Goal: Check status

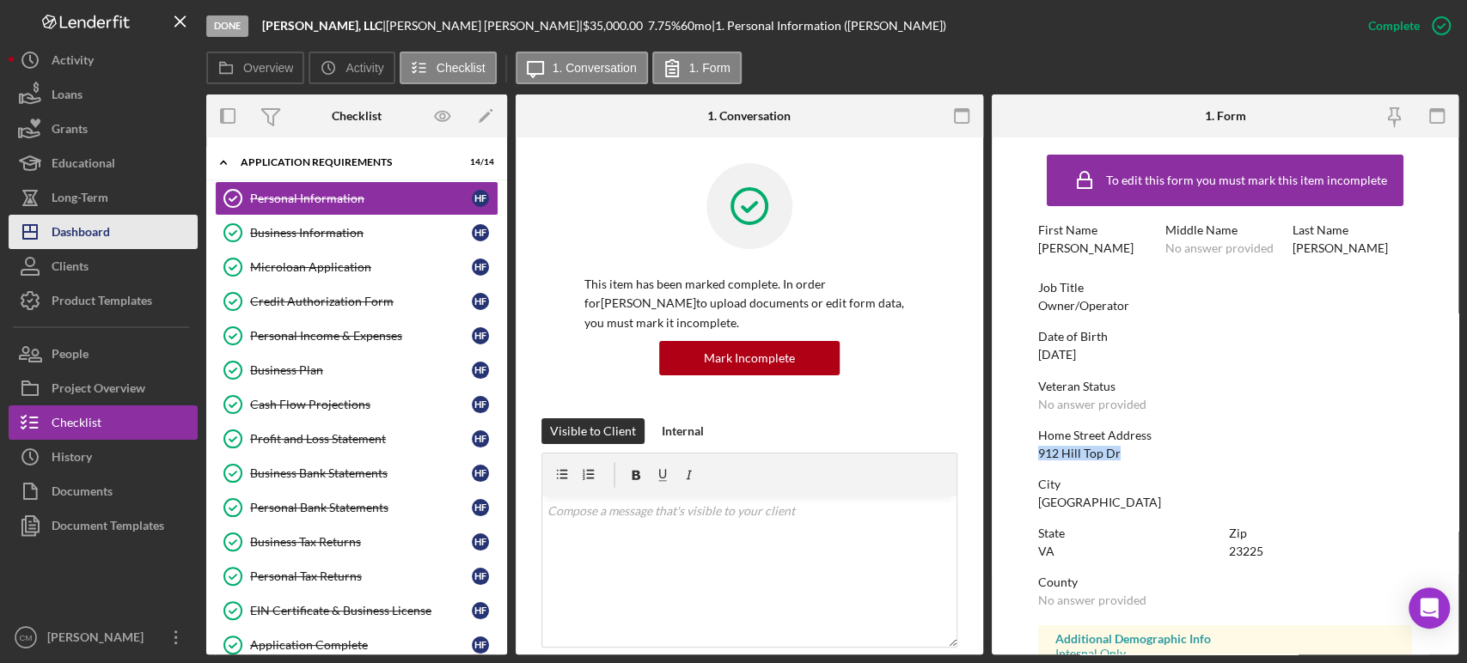
click at [96, 238] on div "Dashboard" at bounding box center [81, 234] width 58 height 39
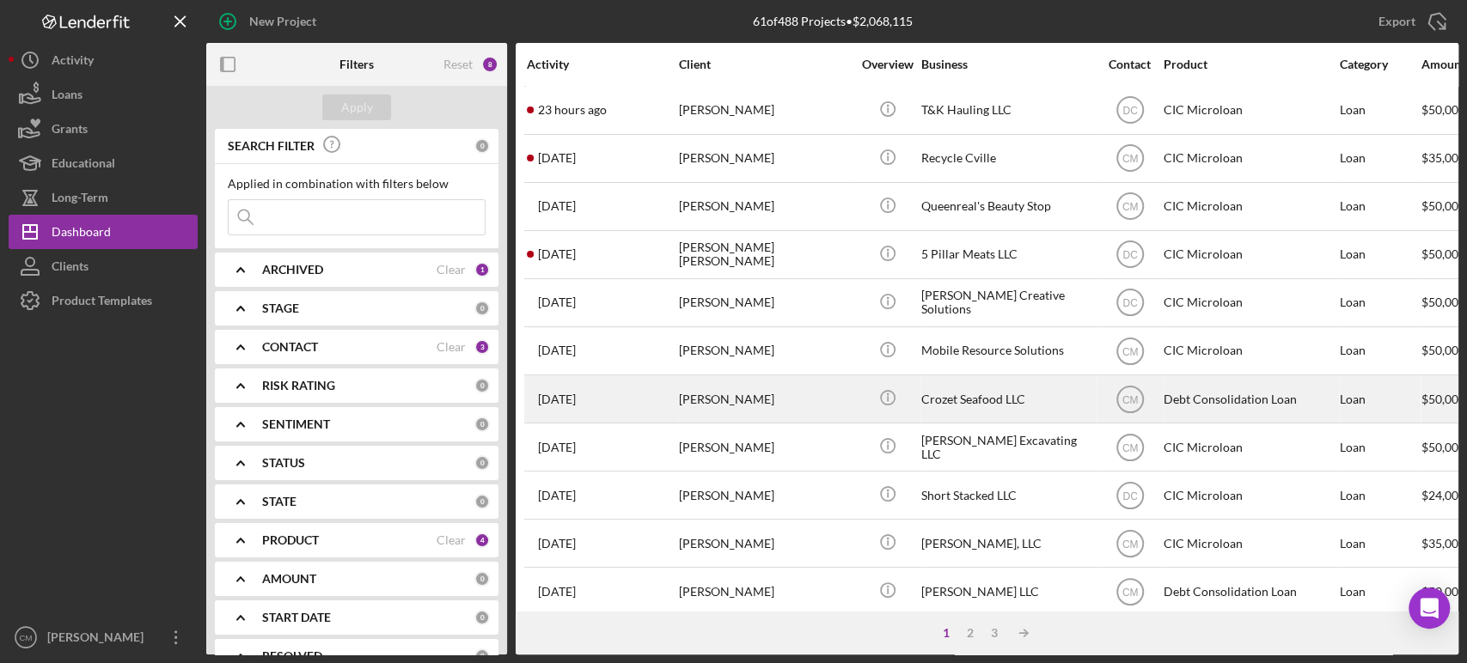
click at [721, 403] on div "[PERSON_NAME]" at bounding box center [765, 399] width 172 height 46
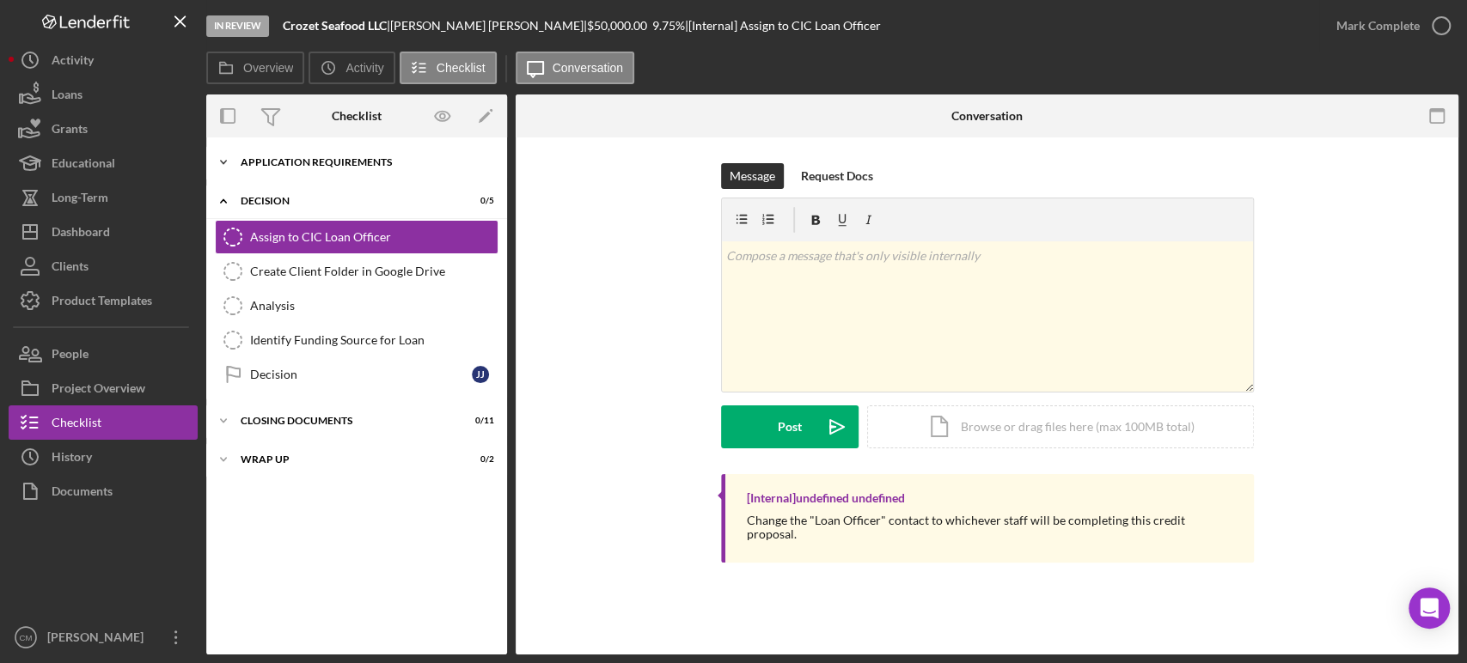
click at [246, 157] on div "Application Requirements" at bounding box center [363, 162] width 245 height 10
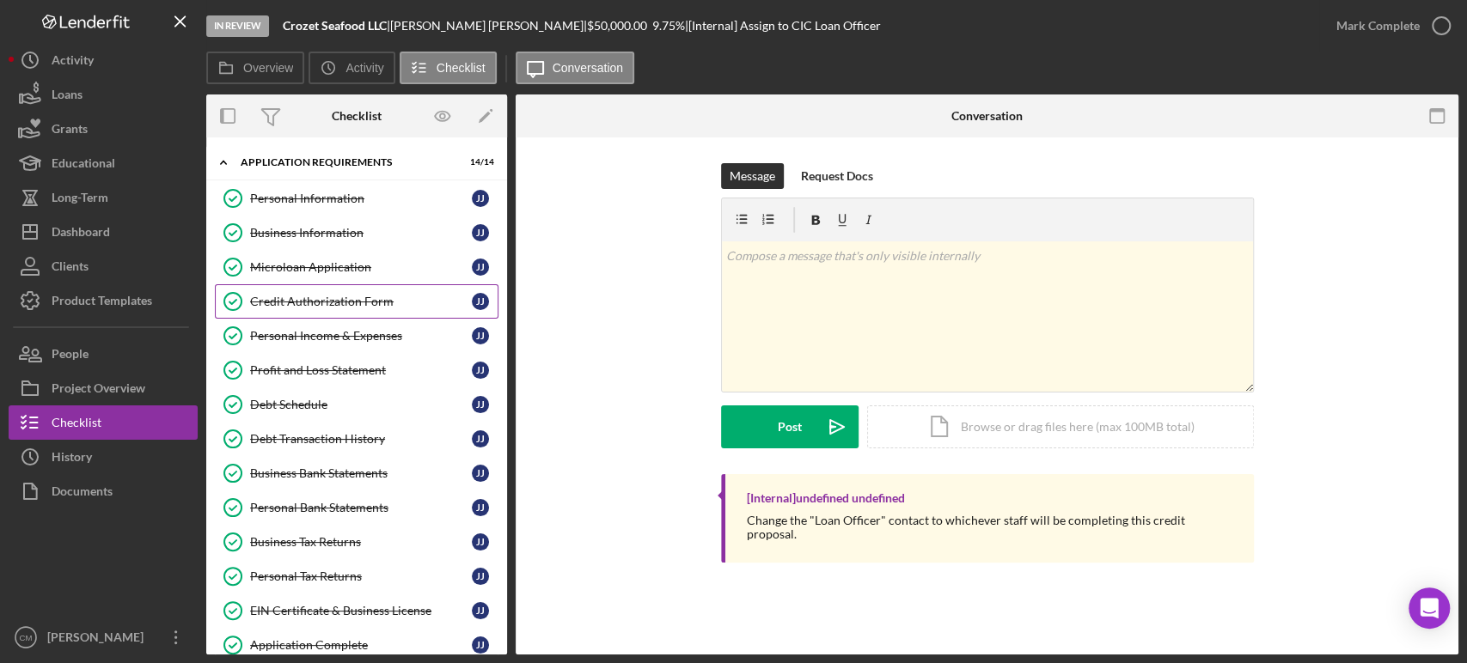
click at [359, 295] on div "Credit Authorization Form" at bounding box center [361, 302] width 222 height 14
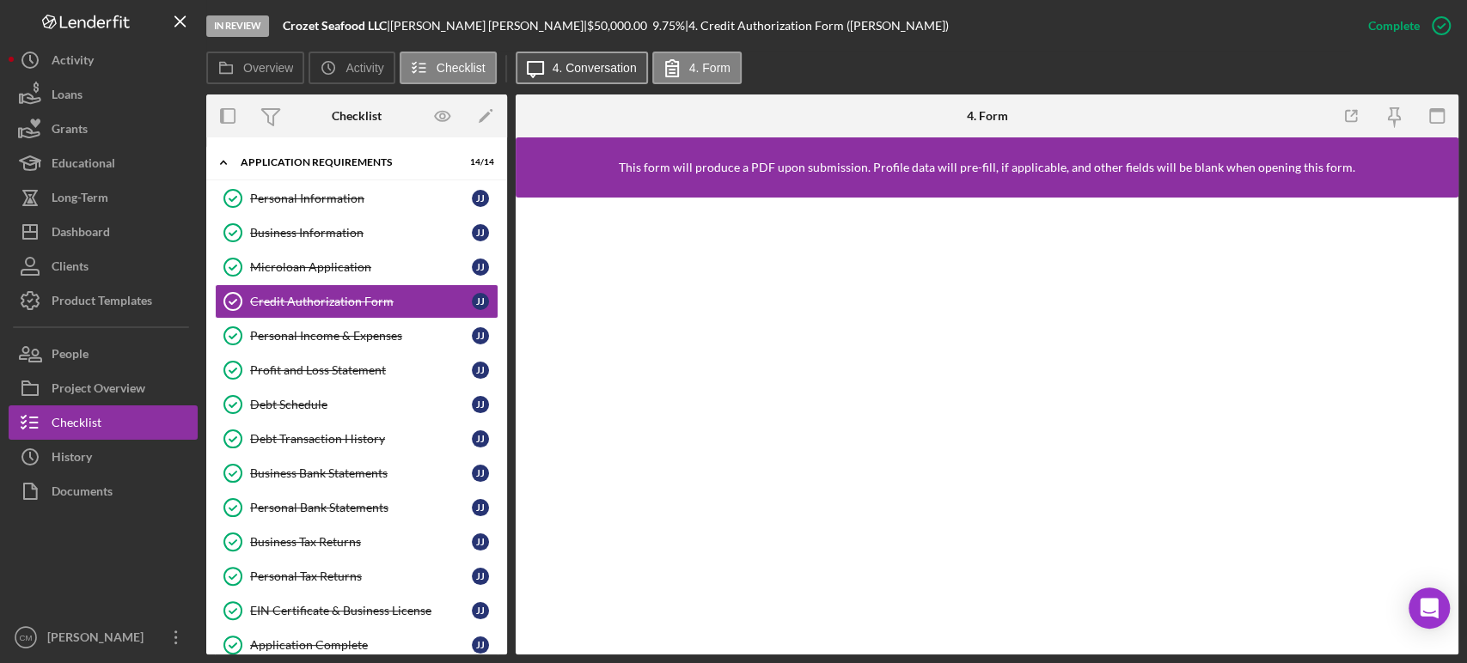
click at [598, 67] on label "4. Conversation" at bounding box center [595, 68] width 84 height 14
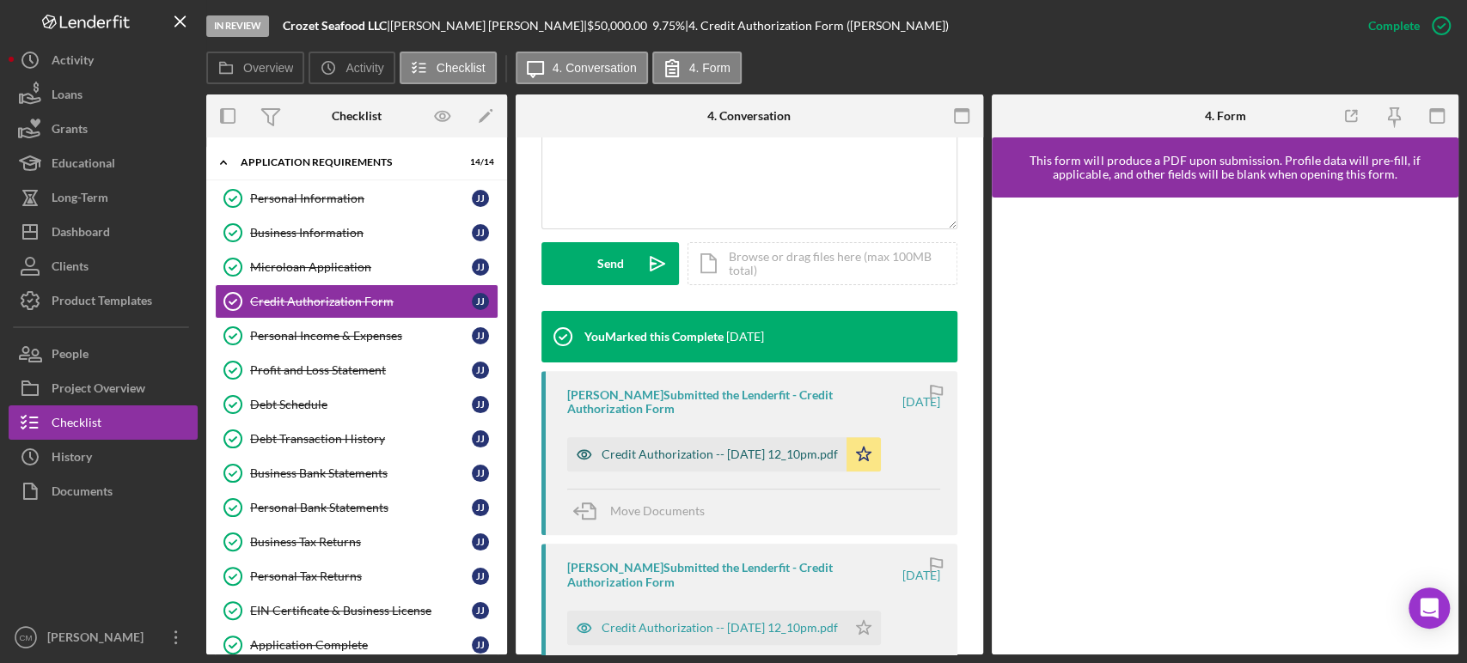
scroll to position [424, 0]
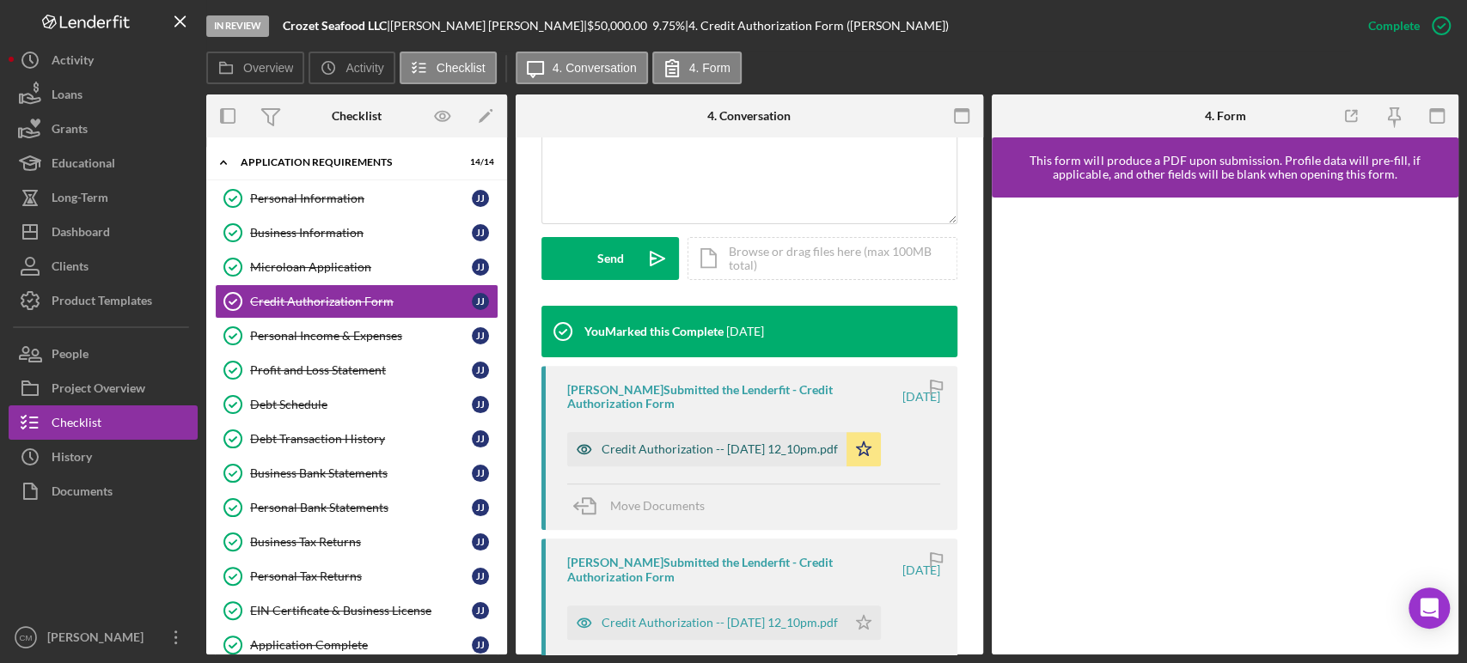
click at [582, 448] on icon "button" at bounding box center [584, 450] width 4 height 4
